Goal: Information Seeking & Learning: Learn about a topic

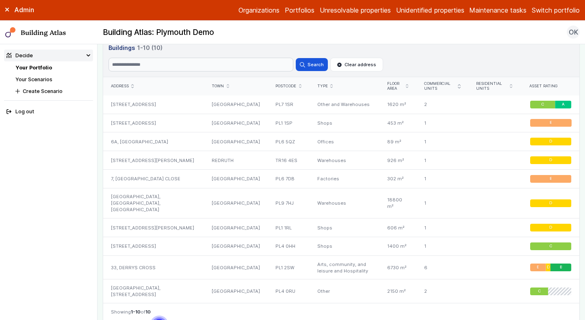
scroll to position [463, 0]
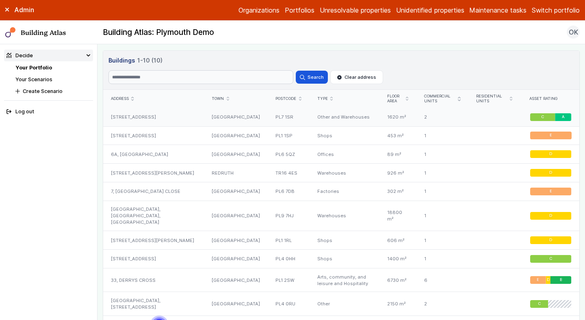
click at [153, 120] on div "4A, COT HILL CLOSE" at bounding box center [153, 117] width 101 height 18
click at [153, 133] on div "25, COBOURG STREET" at bounding box center [153, 135] width 101 height 19
click at [151, 154] on div "6A, DERRIFORD PARK" at bounding box center [153, 154] width 101 height 19
click at [152, 168] on div "UNIT 1, TRELEIGH PARK, JON DAVEY DRIVE" at bounding box center [153, 173] width 101 height 19
click at [154, 193] on div "7, PORSHAM CLOSE" at bounding box center [153, 191] width 101 height 19
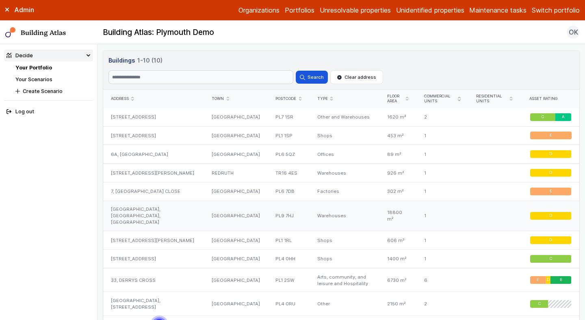
click at [156, 215] on div "ROYAL MAIL CENTRE, DRAKE HOUSE, BREAKWATER ROAD" at bounding box center [153, 216] width 101 height 30
click at [157, 240] on div "10, NEW GEORGE STREET" at bounding box center [153, 240] width 101 height 19
click at [158, 260] on div "UNIT B1 2, FRIARY PARK, EXETER STREET" at bounding box center [153, 259] width 101 height 19
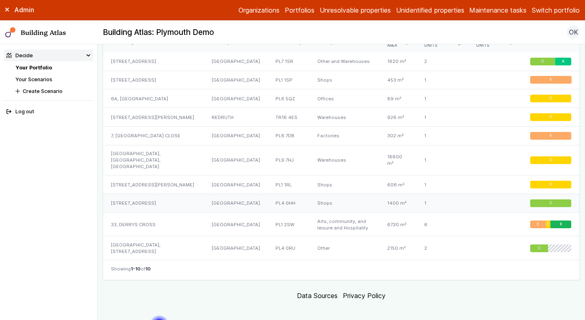
scroll to position [529, 0]
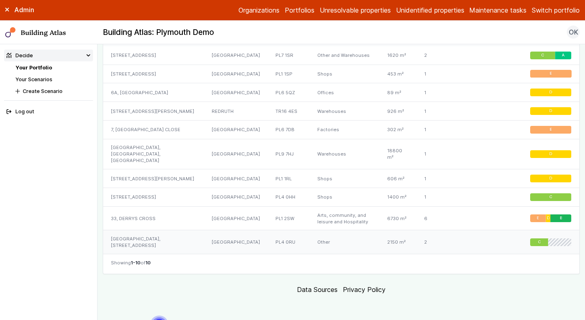
click at [141, 219] on div "33, DERRYS CROSS" at bounding box center [153, 218] width 101 height 24
click at [152, 243] on div "[GEOGRAPHIC_DATA], [STREET_ADDRESS]" at bounding box center [153, 242] width 101 height 24
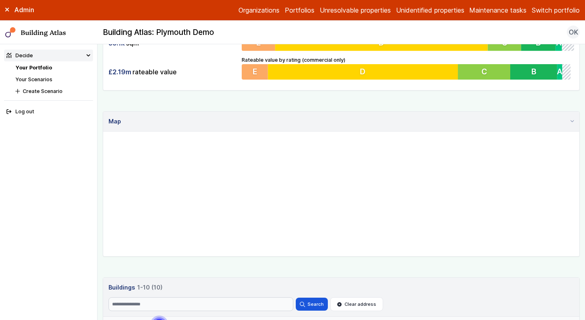
scroll to position [225, 0]
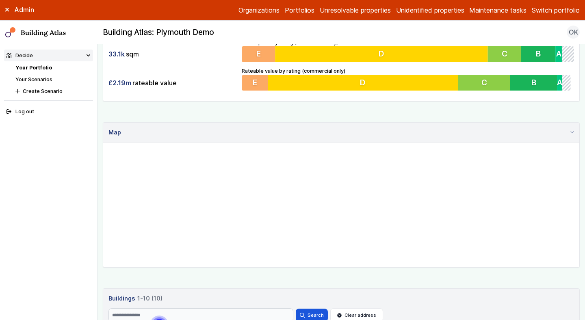
click at [229, 278] on div "Show buildings or units Simple search Reset filters Floor area, m² to Update Nu…" at bounding box center [341, 207] width 477 height 734
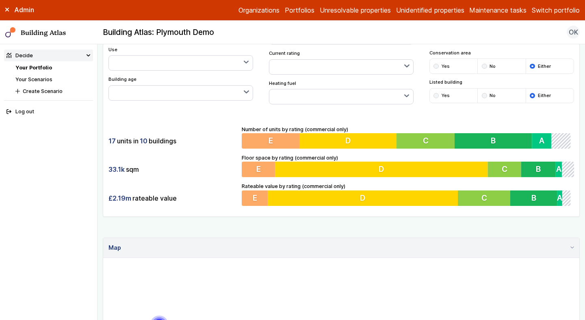
scroll to position [103, 0]
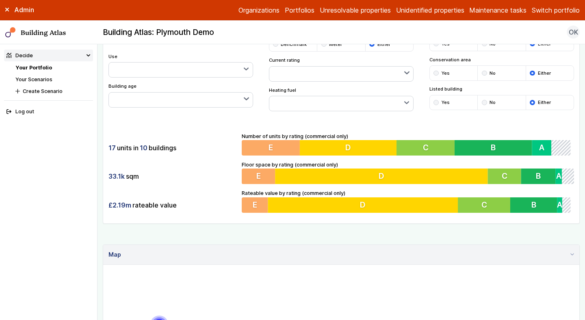
click at [307, 112] on div "Show buildings or units Simple search Reset filters Floor area, m² to Update Nu…" at bounding box center [341, 93] width 477 height 262
click at [309, 106] on button "button" at bounding box center [341, 103] width 144 height 15
click at [0, 0] on span "Oil" at bounding box center [0, 0] width 0 height 0
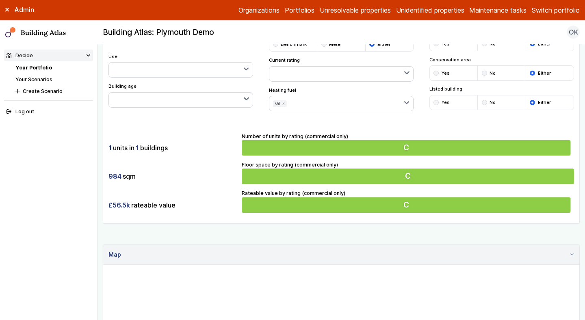
click at [230, 241] on div "Show buildings or units Simple search Reset filters Floor area, m² to Update Nu…" at bounding box center [341, 232] width 477 height 540
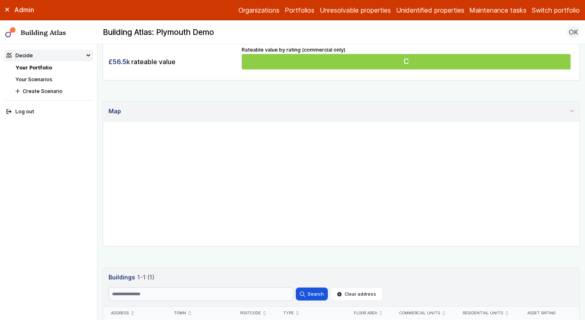
scroll to position [330, 0]
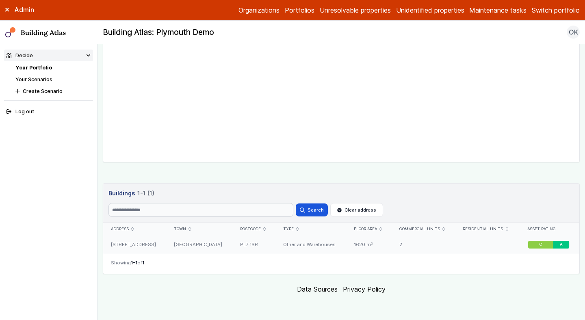
click at [232, 248] on div "PL7 1SR" at bounding box center [253, 245] width 43 height 18
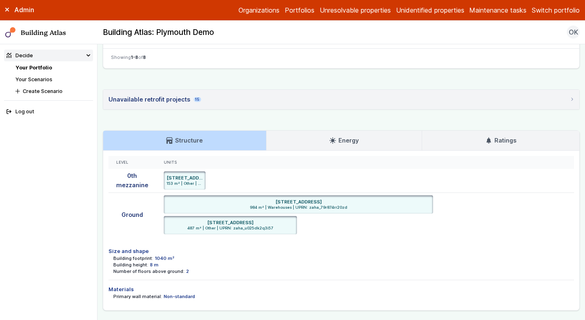
scroll to position [535, 0]
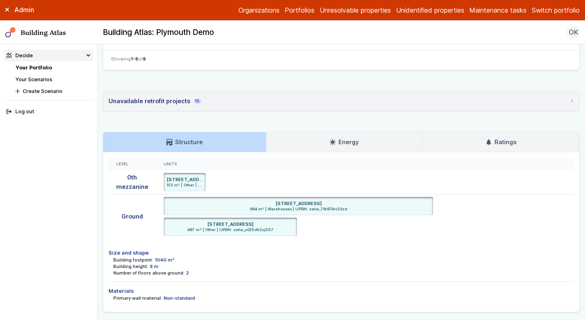
click at [482, 132] on link "Ratings" at bounding box center [500, 142] width 157 height 20
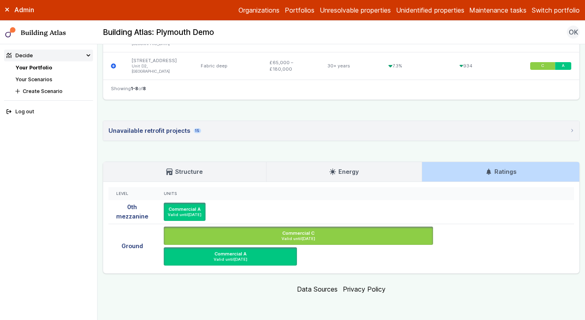
scroll to position [476, 0]
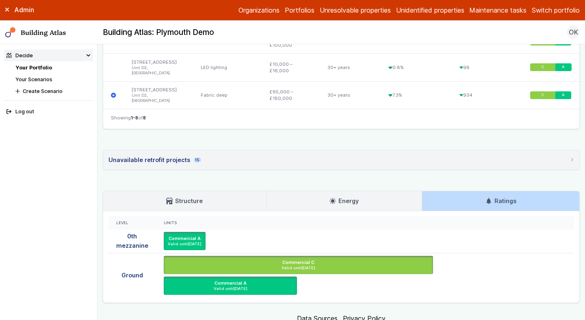
click at [339, 197] on h3 "Energy" at bounding box center [344, 201] width 29 height 9
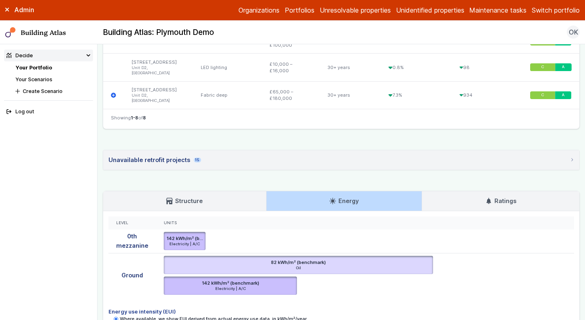
click at [165, 191] on link "Structure" at bounding box center [184, 201] width 163 height 20
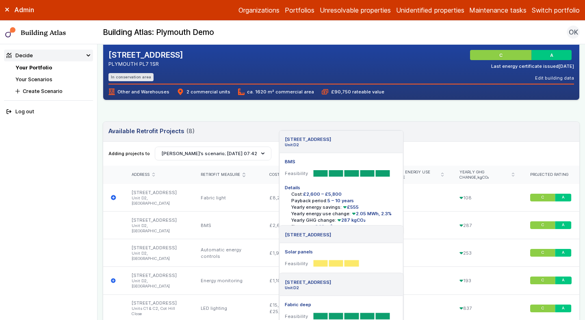
scroll to position [0, 0]
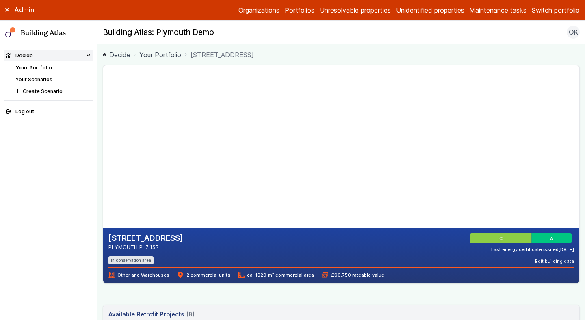
click at [268, 313] on header "Available Retrofit Projects 8 (8) Loading" at bounding box center [341, 315] width 476 height 20
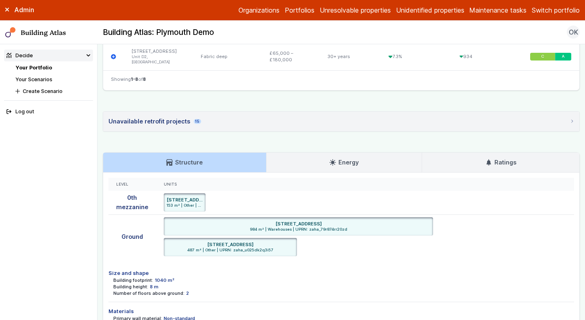
scroll to position [544, 0]
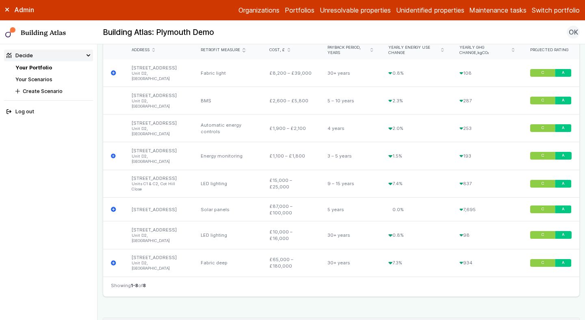
scroll to position [302, 0]
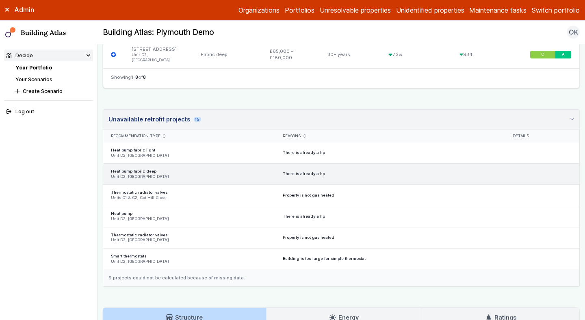
scroll to position [517, 0]
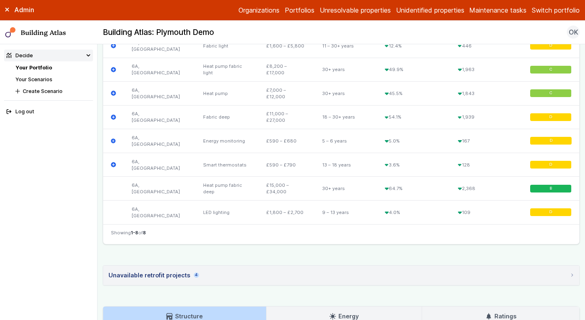
scroll to position [367, 0]
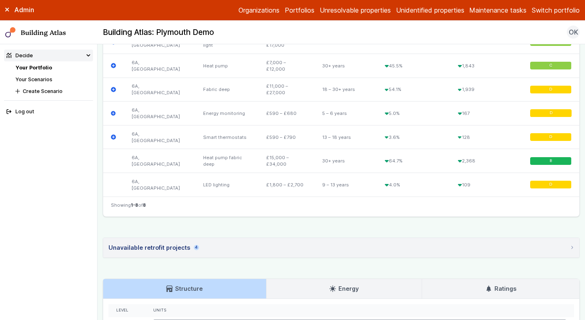
click at [239, 248] on summary "Unavailable retrofit projects 4" at bounding box center [341, 248] width 476 height 20
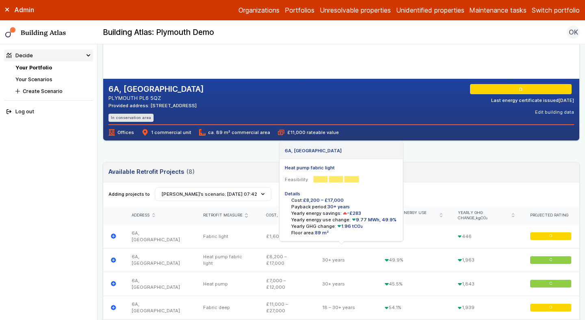
scroll to position [136, 0]
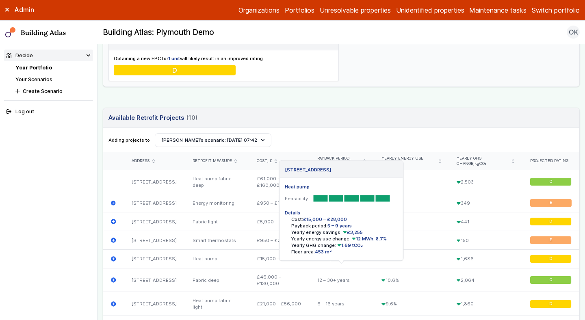
click at [280, 292] on div "£46,000 – £130,000" at bounding box center [279, 280] width 61 height 24
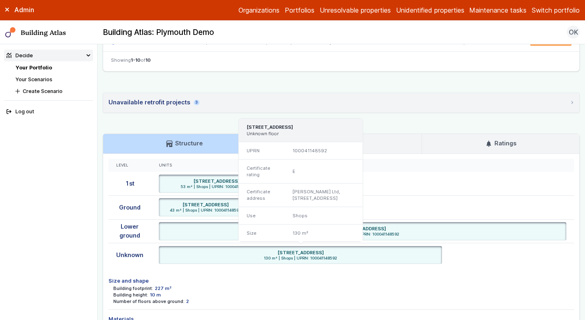
scroll to position [619, 0]
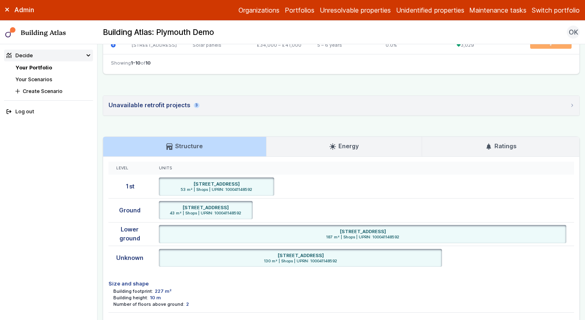
click at [152, 110] on div "Unavailable retrofit projects 3" at bounding box center [154, 105] width 91 height 9
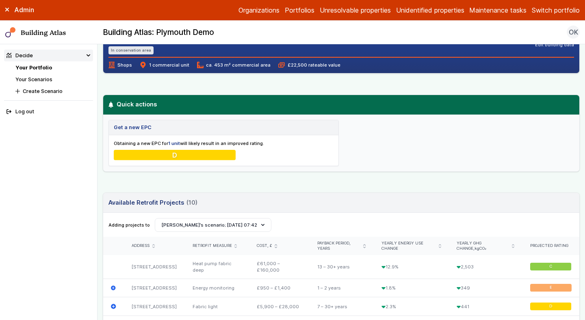
scroll to position [218, 0]
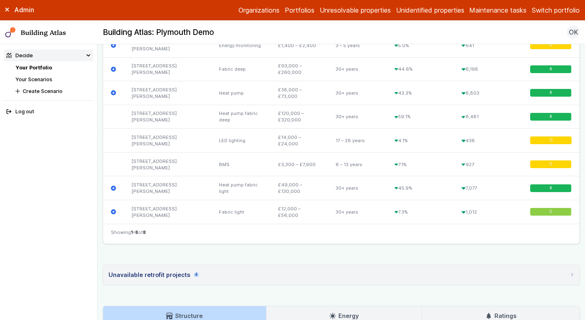
scroll to position [339, 0]
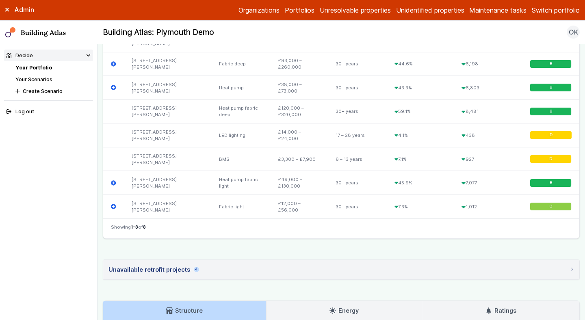
click at [284, 271] on summary "Unavailable retrofit projects 4" at bounding box center [341, 270] width 476 height 20
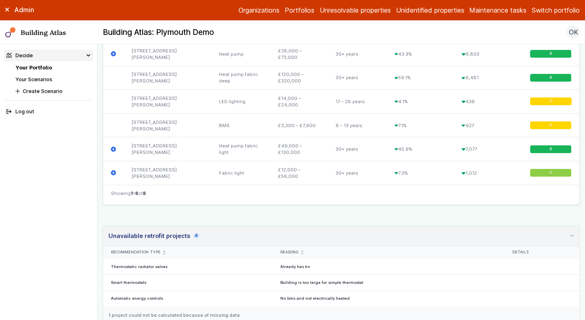
scroll to position [389, 0]
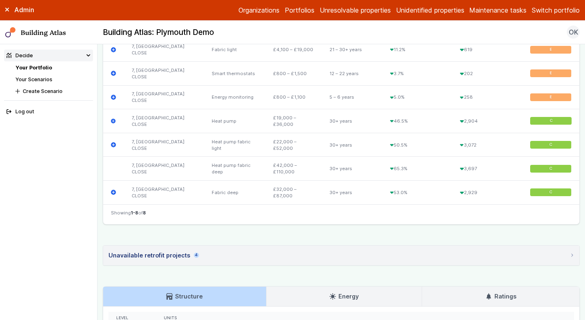
scroll to position [376, 0]
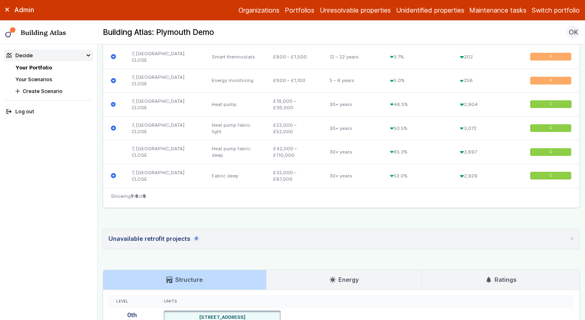
click at [220, 238] on summary "Unavailable retrofit projects 4" at bounding box center [341, 239] width 476 height 20
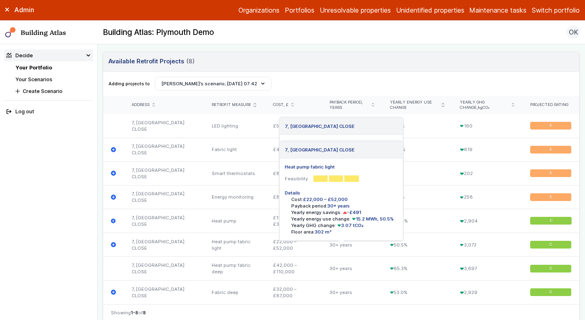
scroll to position [247, 0]
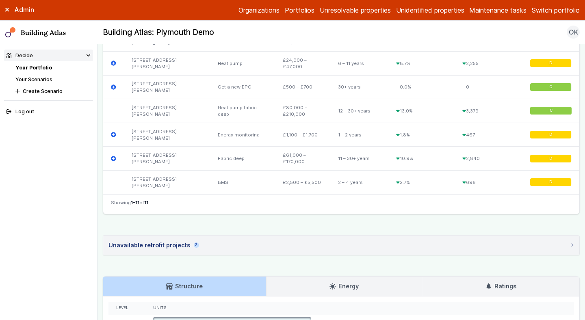
scroll to position [543, 0]
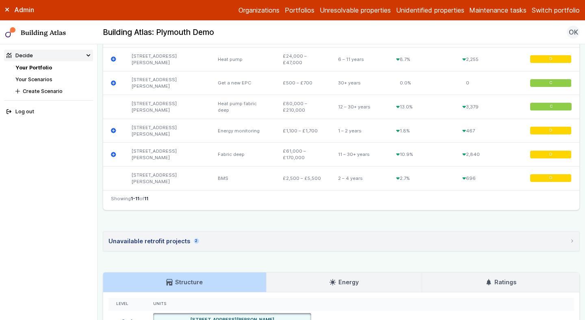
click at [264, 239] on summary "Unavailable retrofit projects 2" at bounding box center [341, 242] width 476 height 20
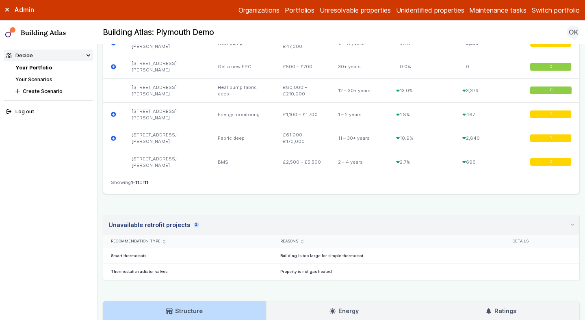
scroll to position [560, 0]
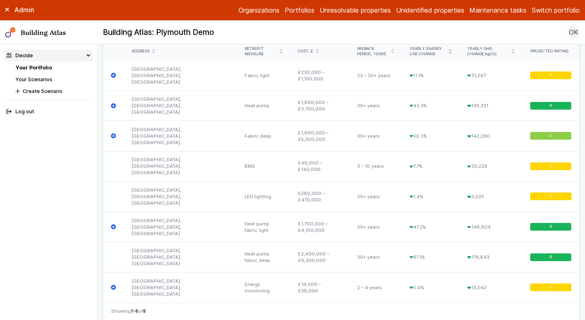
scroll to position [393, 0]
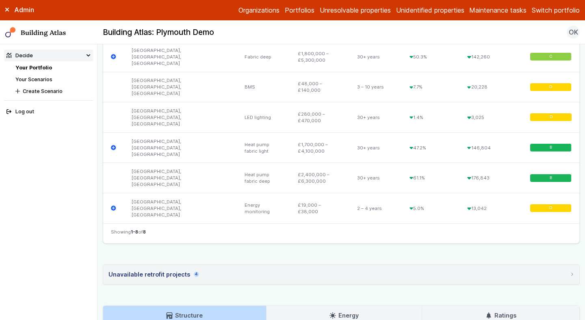
click at [254, 265] on summary "Unavailable retrofit projects 4" at bounding box center [341, 275] width 476 height 20
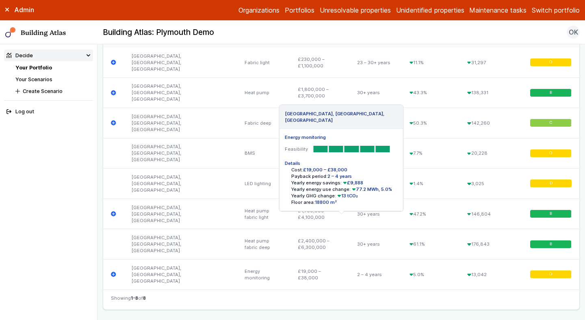
scroll to position [324, 0]
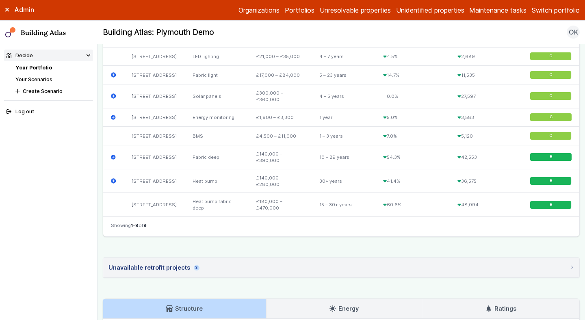
scroll to position [375, 0]
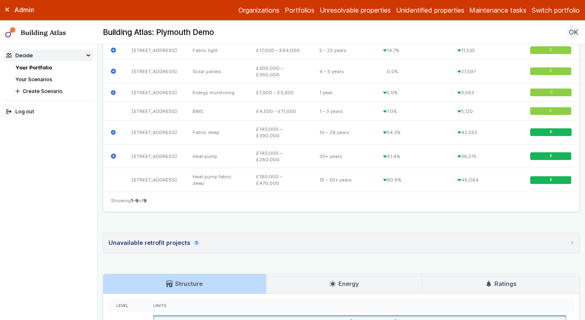
click at [282, 253] on summary "Unavailable retrofit projects 3" at bounding box center [341, 243] width 476 height 20
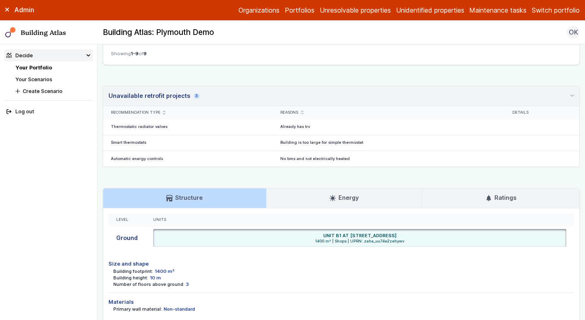
scroll to position [519, 0]
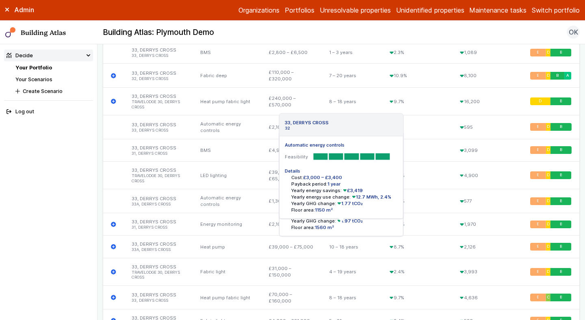
scroll to position [1480, 0]
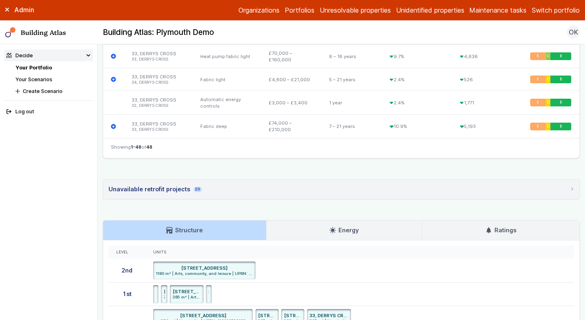
click at [219, 179] on details "Unavailable retrofit projects 20 Recommendation type Reasons Details Heat pump …" at bounding box center [341, 189] width 477 height 20
click at [221, 184] on summary "Unavailable retrofit projects 20" at bounding box center [341, 190] width 476 height 20
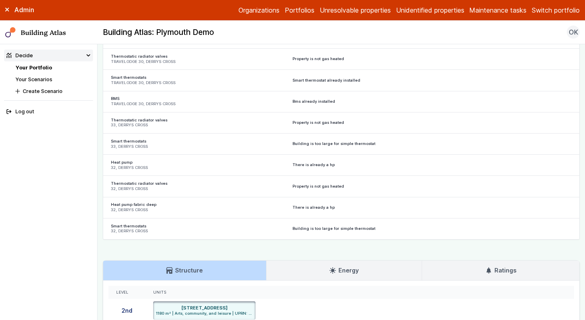
scroll to position [1879, 0]
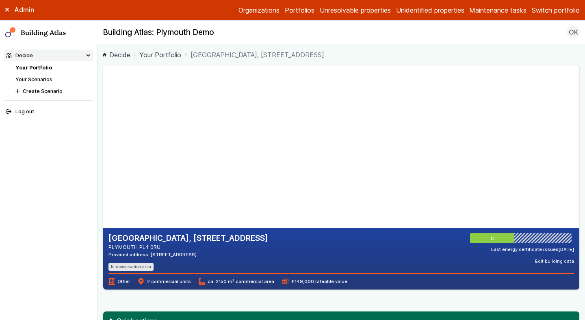
click at [350, 288] on div "[GEOGRAPHIC_DATA], [STREET_ADDRESS] PLYMOUTH PL4 0RU Provided address: [STREET_…" at bounding box center [341, 259] width 476 height 62
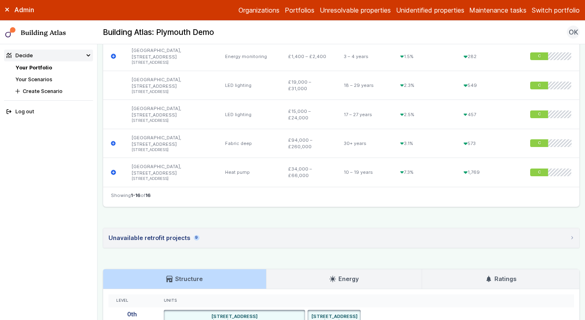
scroll to position [754, 0]
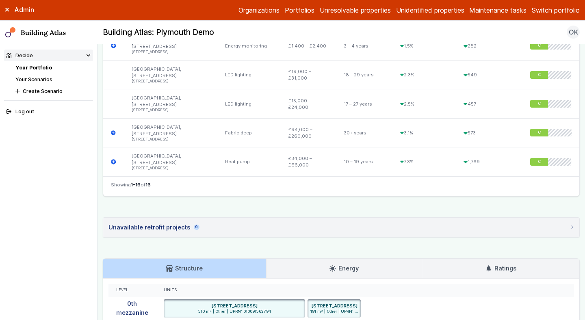
click at [245, 223] on summary "Unavailable retrofit projects 9" at bounding box center [341, 228] width 476 height 20
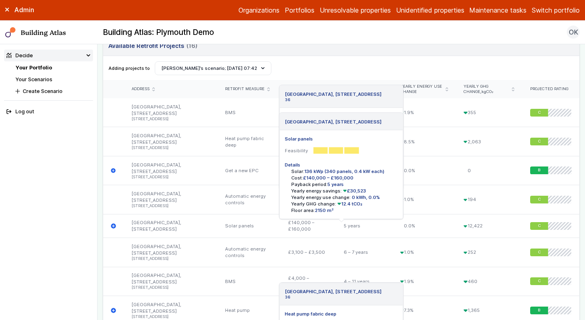
scroll to position [347, 0]
